Goal: Information Seeking & Learning: Understand process/instructions

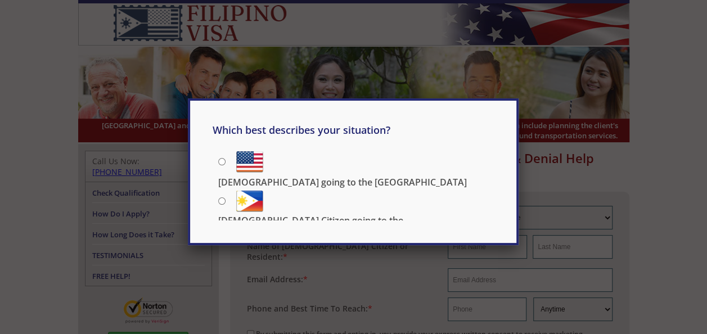
click at [223, 230] on div "Which best describes your situation? [DEMOGRAPHIC_DATA] going to the [GEOGRAPHI…" at bounding box center [353, 171] width 330 height 147
click at [233, 270] on div "Which best describes your situation? [DEMOGRAPHIC_DATA] going to the [GEOGRAPHI…" at bounding box center [353, 167] width 707 height 334
click at [225, 153] on label "[DEMOGRAPHIC_DATA] going to the [GEOGRAPHIC_DATA]" at bounding box center [355, 160] width 275 height 25
click at [225, 158] on input "[DEMOGRAPHIC_DATA] going to the [GEOGRAPHIC_DATA]" at bounding box center [221, 161] width 7 height 7
radio input "true"
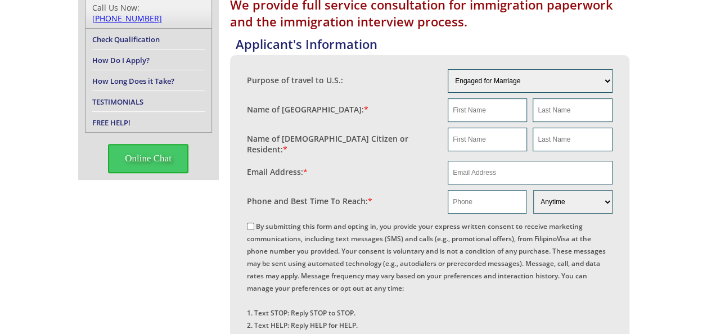
scroll to position [165, 0]
